Goal: Find specific page/section

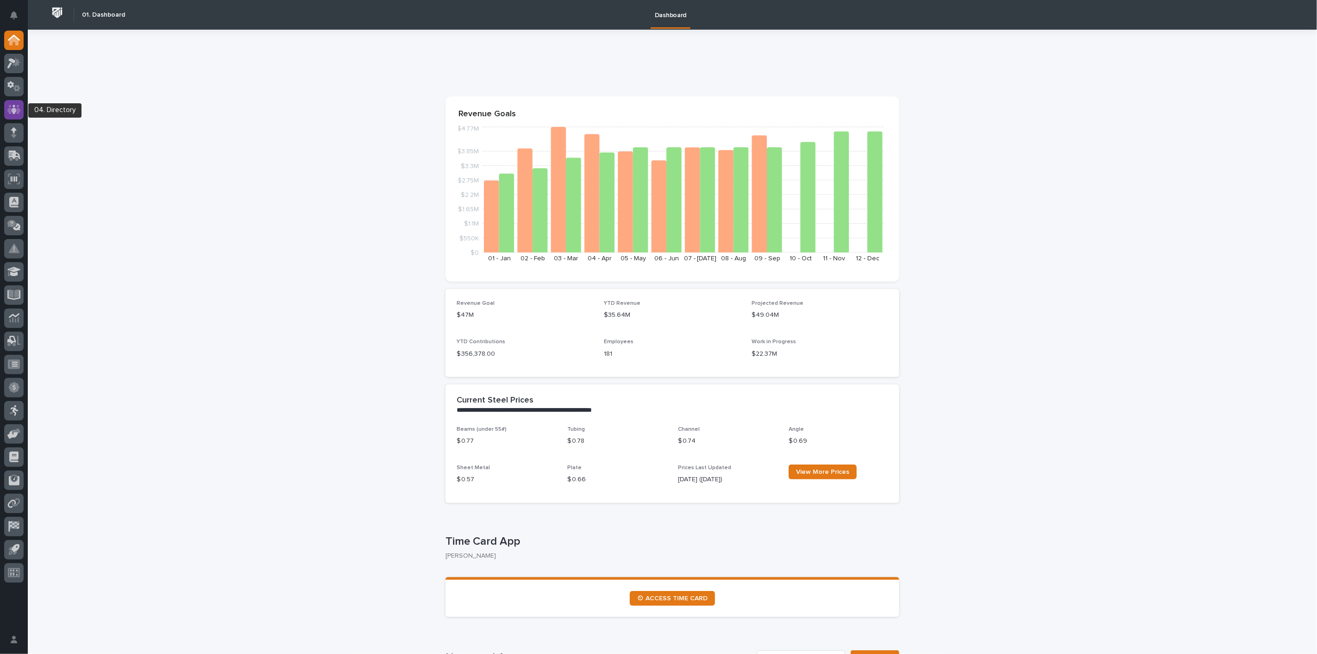
click at [14, 107] on icon at bounding box center [13, 109] width 13 height 11
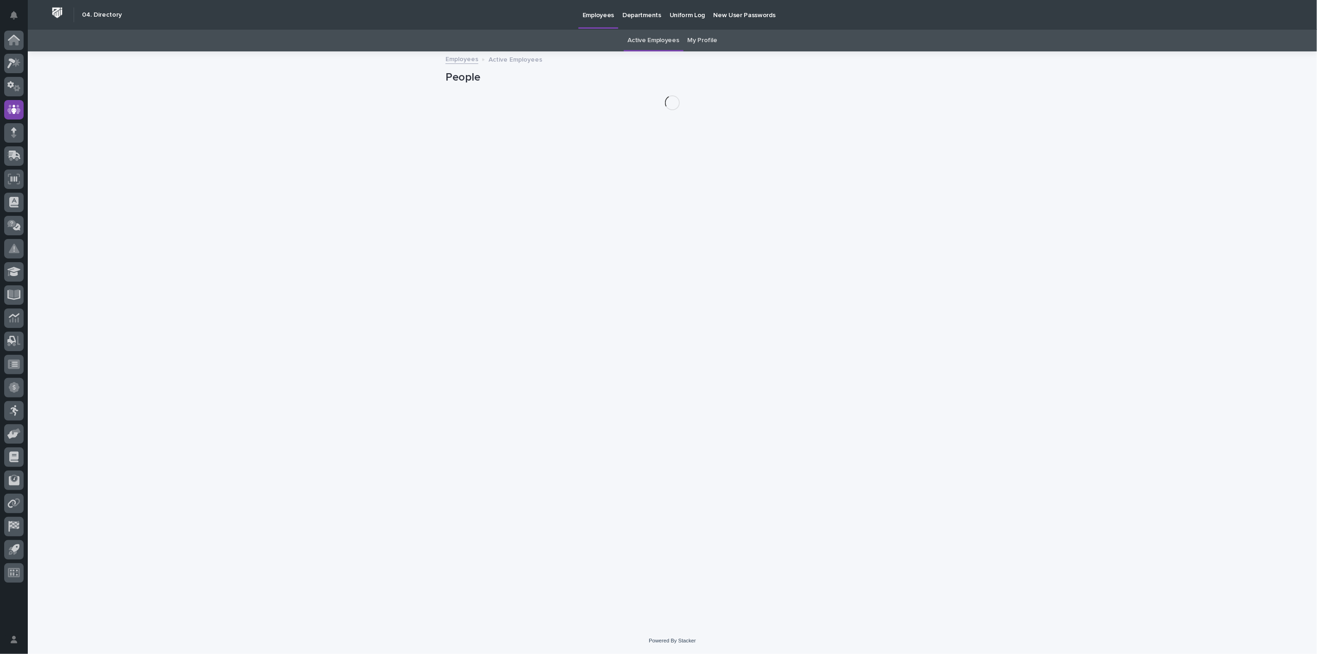
click at [696, 43] on link "My Profile" at bounding box center [703, 41] width 30 height 22
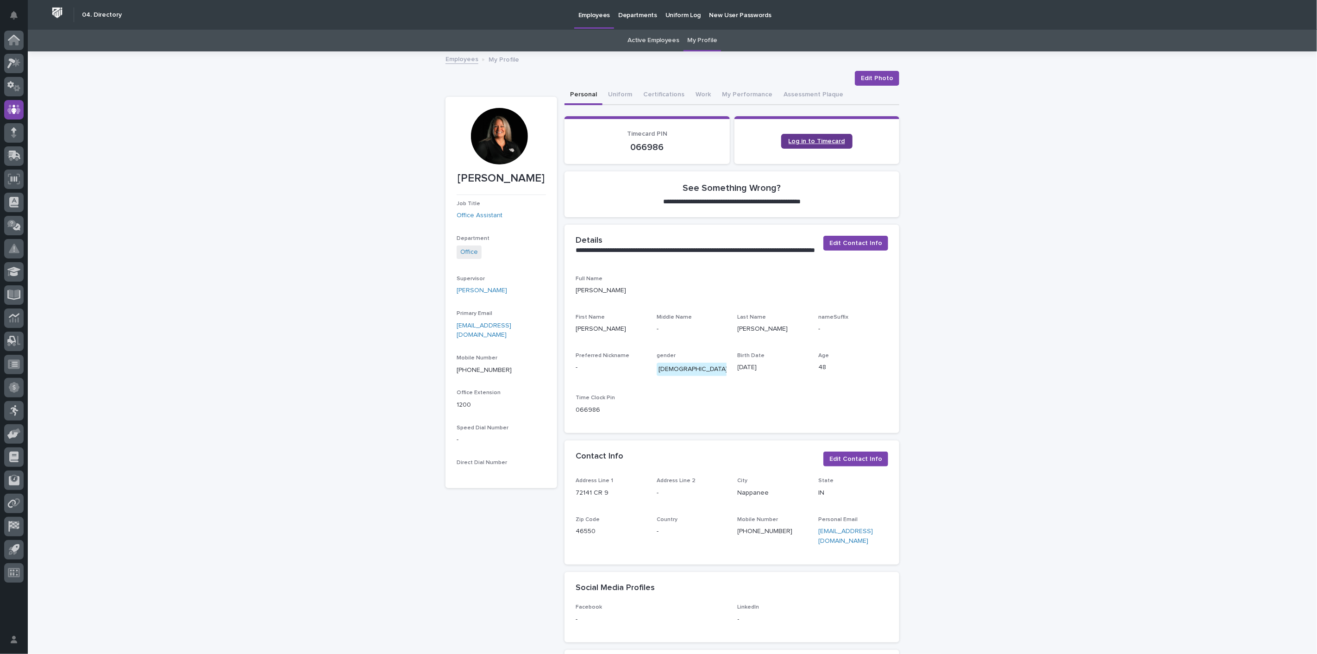
click at [819, 141] on span "Log in to Timecard" at bounding box center [817, 141] width 57 height 6
